Goal: Use online tool/utility: Utilize a website feature to perform a specific function

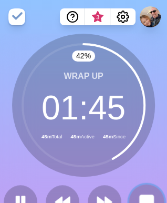
click at [144, 195] on rect at bounding box center [146, 201] width 13 height 13
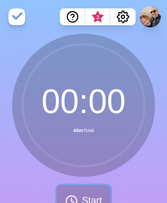
click at [76, 193] on button "Start" at bounding box center [84, 200] width 54 height 31
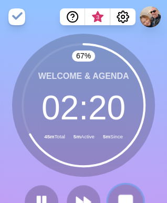
click at [115, 192] on button at bounding box center [125, 201] width 35 height 35
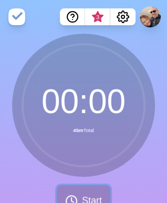
click at [69, 193] on button "Start" at bounding box center [84, 200] width 54 height 31
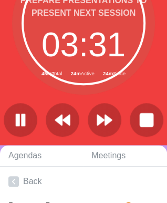
scroll to position [0, 5]
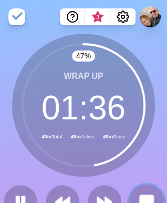
click at [142, 196] on rect at bounding box center [146, 201] width 13 height 13
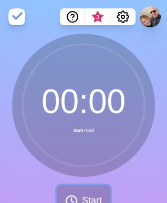
click at [82, 194] on span "Start" at bounding box center [92, 200] width 20 height 14
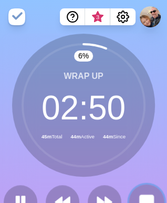
click at [138, 196] on icon at bounding box center [147, 202] width 18 height 18
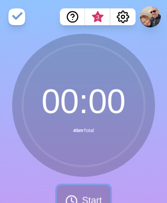
click at [65, 195] on icon at bounding box center [71, 201] width 13 height 13
